Goal: Book appointment/travel/reservation

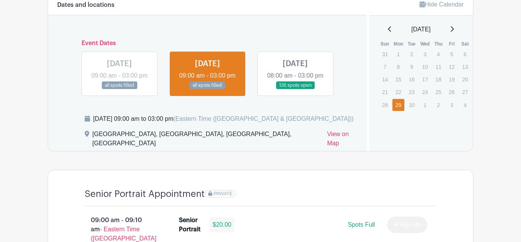
scroll to position [486, 0]
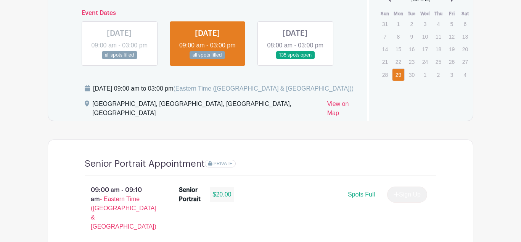
click at [295, 59] on link at bounding box center [295, 59] width 0 height 0
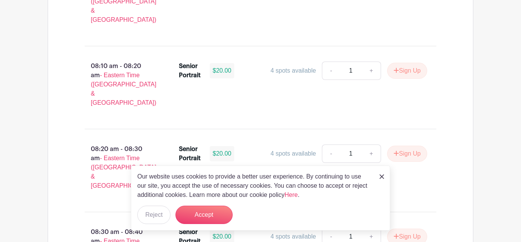
scroll to position [693, 0]
click at [381, 179] on img at bounding box center [382, 176] width 5 height 5
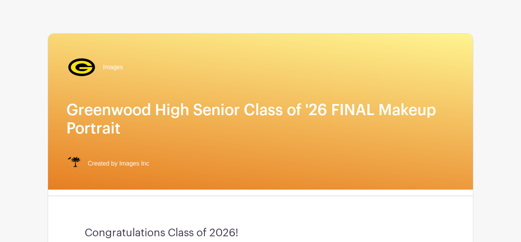
scroll to position [0, 0]
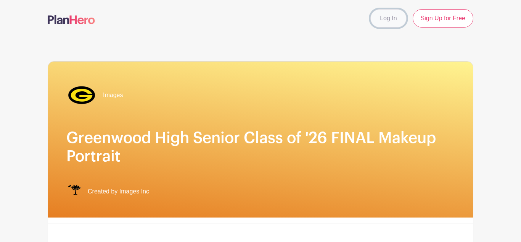
click at [384, 20] on link "Log In" at bounding box center [389, 18] width 36 height 18
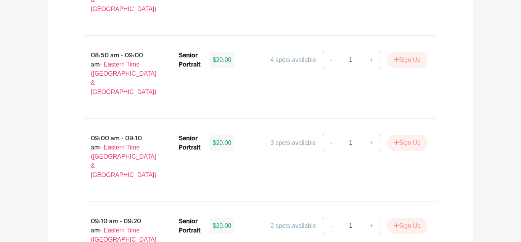
click at [110, 213] on p "09:10 am - 09:20 am - Eastern Time ([GEOGRAPHIC_DATA] & [GEOGRAPHIC_DATA])" at bounding box center [120, 239] width 94 height 52
click at [110, 214] on p "09:10 am - 09:20 am - Eastern Time ([GEOGRAPHIC_DATA] & [GEOGRAPHIC_DATA])" at bounding box center [120, 240] width 94 height 52
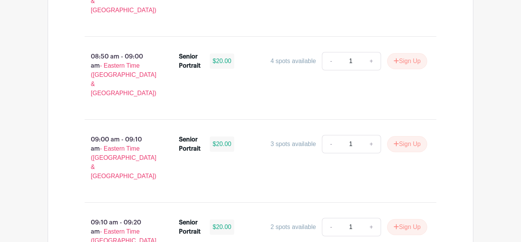
click at [110, 215] on p "09:10 am - 09:20 am - Eastern Time ([GEOGRAPHIC_DATA] & [GEOGRAPHIC_DATA])" at bounding box center [120, 241] width 94 height 52
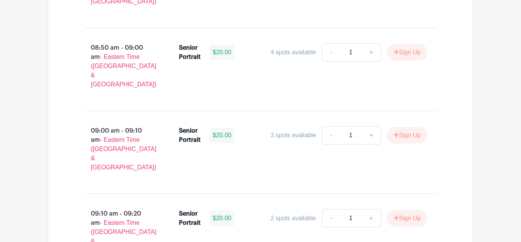
scroll to position [1046, 0]
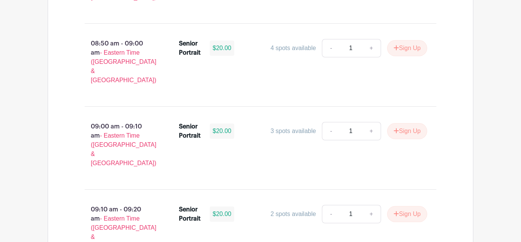
click at [110, 215] on span "- Eastern Time ([GEOGRAPHIC_DATA] & [GEOGRAPHIC_DATA])" at bounding box center [124, 232] width 66 height 34
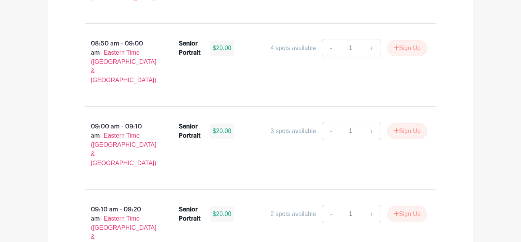
click at [132, 215] on span "- Eastern Time ([GEOGRAPHIC_DATA] & [GEOGRAPHIC_DATA])" at bounding box center [124, 232] width 66 height 34
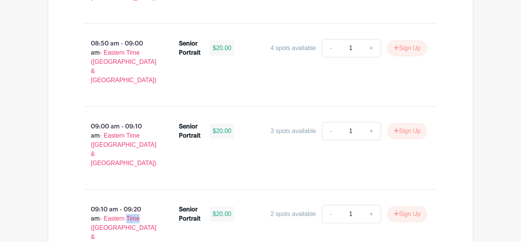
click at [132, 215] on span "- Eastern Time ([GEOGRAPHIC_DATA] & [GEOGRAPHIC_DATA])" at bounding box center [124, 232] width 66 height 34
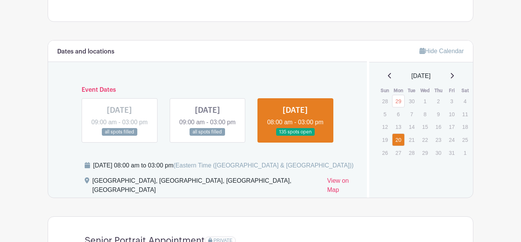
scroll to position [408, 0]
